Goal: Transaction & Acquisition: Purchase product/service

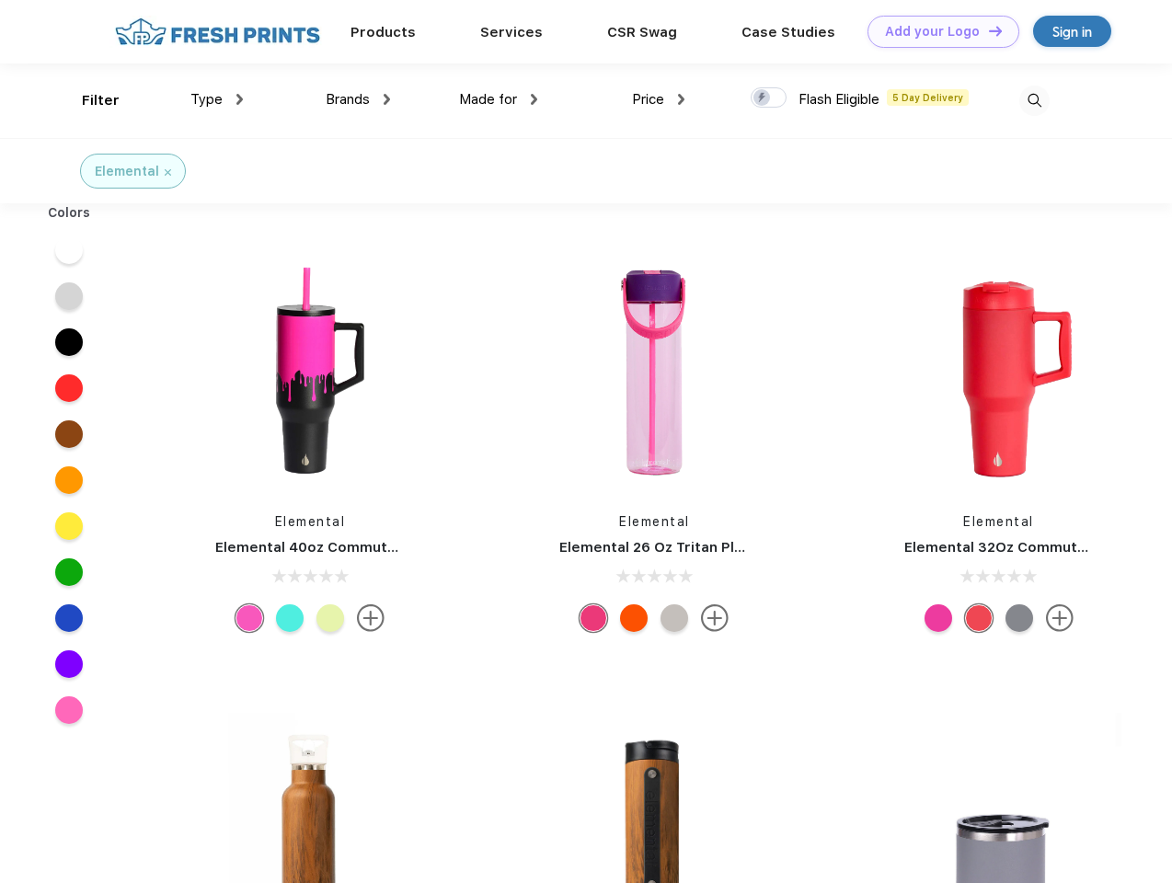
click at [937, 31] on link "Add your Logo Design Tool" at bounding box center [944, 32] width 152 height 32
click at [0, 0] on div "Design Tool" at bounding box center [0, 0] width 0 height 0
click at [987, 30] on link "Add your Logo Design Tool" at bounding box center [944, 32] width 152 height 32
click at [88, 100] on div "Filter" at bounding box center [101, 100] width 38 height 21
click at [217, 99] on span "Type" at bounding box center [206, 99] width 32 height 17
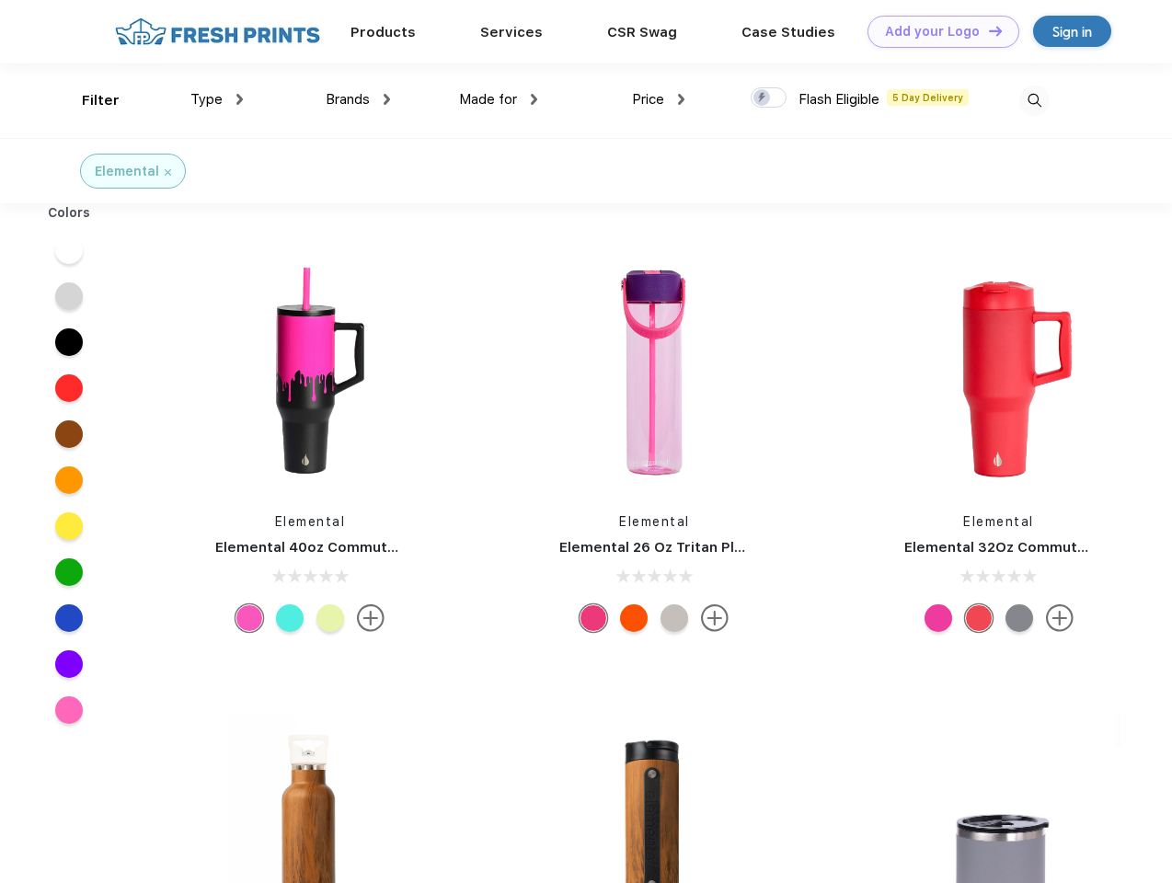
click at [358, 99] on span "Brands" at bounding box center [348, 99] width 44 height 17
click at [499, 99] on span "Made for" at bounding box center [488, 99] width 58 height 17
click at [659, 99] on span "Price" at bounding box center [648, 99] width 32 height 17
click at [769, 98] on div at bounding box center [769, 97] width 36 height 20
click at [763, 98] on input "checkbox" at bounding box center [757, 92] width 12 height 12
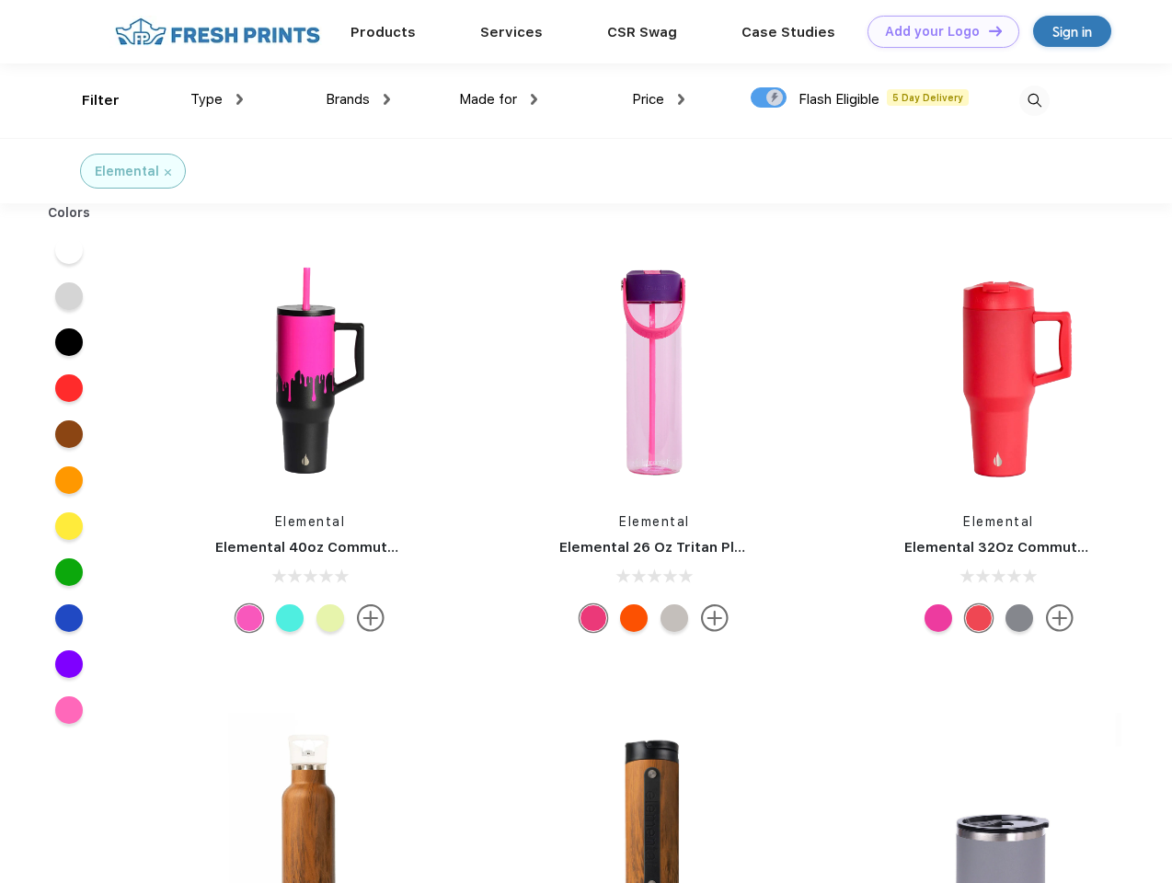
click at [1034, 100] on img at bounding box center [1034, 101] width 30 height 30
